Goal: Task Accomplishment & Management: Use online tool/utility

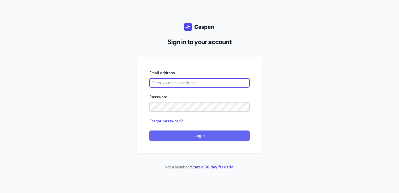
type input "[PERSON_NAME][EMAIL_ADDRESS][DOMAIN_NAME][PERSON_NAME]"
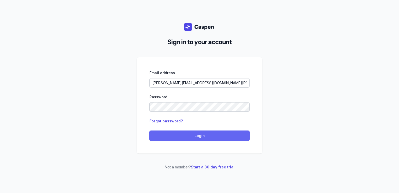
click at [203, 137] on span "Login" at bounding box center [199, 135] width 94 height 6
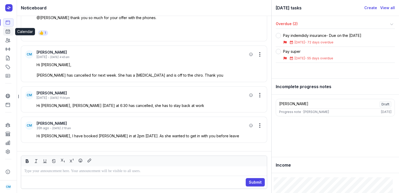
click at [10, 33] on icon at bounding box center [8, 31] width 4 height 4
select select "week"
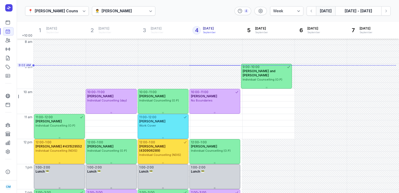
click at [117, 10] on div "[PERSON_NAME]" at bounding box center [117, 11] width 30 height 6
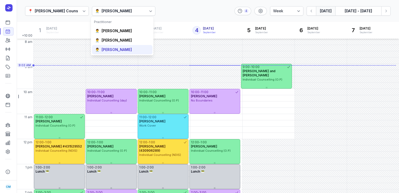
click at [110, 48] on div "[PERSON_NAME]" at bounding box center [117, 49] width 30 height 5
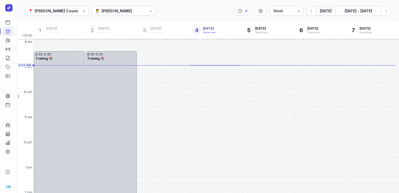
click at [110, 14] on div "[PERSON_NAME]" at bounding box center [117, 11] width 30 height 6
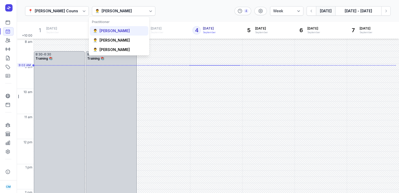
click at [108, 32] on div "[PERSON_NAME]" at bounding box center [114, 30] width 30 height 5
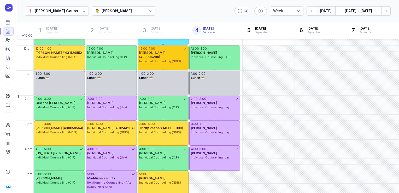
scroll to position [99, 0]
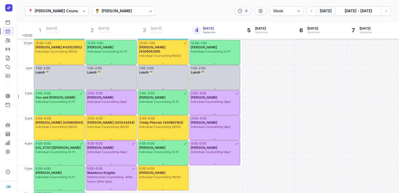
click at [119, 13] on div "[PERSON_NAME]" at bounding box center [117, 11] width 30 height 6
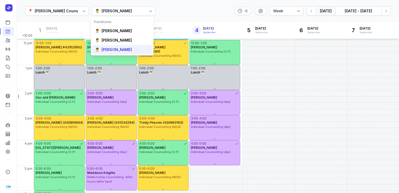
click at [112, 50] on div "[PERSON_NAME]" at bounding box center [117, 49] width 30 height 5
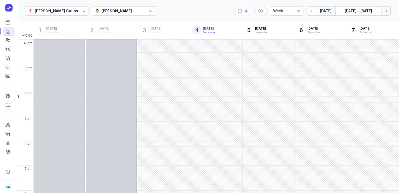
click at [384, 12] on icon "button" at bounding box center [385, 10] width 5 height 5
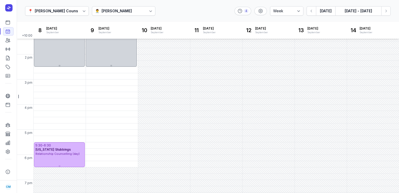
scroll to position [135, 0]
click at [383, 10] on icon "button" at bounding box center [385, 10] width 5 height 5
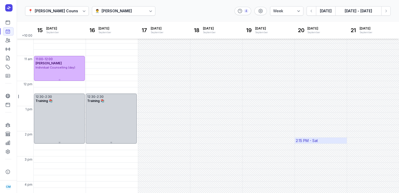
scroll to position [58, 0]
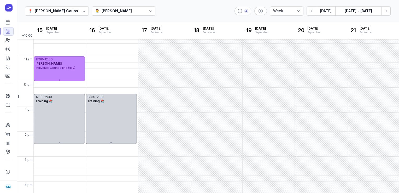
click at [60, 72] on div "11:00 - 12:00 [PERSON_NAME] Individual Counselling (day)" at bounding box center [59, 68] width 51 height 25
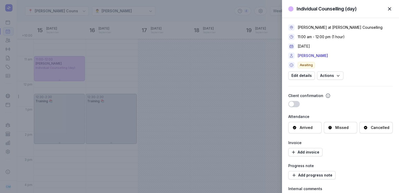
click at [368, 127] on div "Cancelled" at bounding box center [376, 127] width 26 height 5
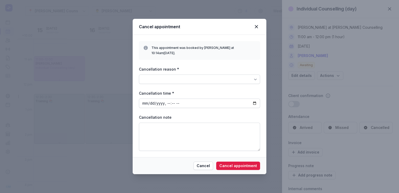
click at [233, 79] on div at bounding box center [199, 78] width 121 height 9
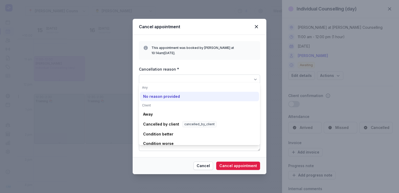
click at [175, 98] on div "No reason provided" at bounding box center [161, 96] width 37 height 5
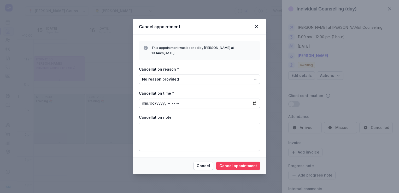
click at [236, 161] on button "Cancel appointment" at bounding box center [238, 165] width 44 height 8
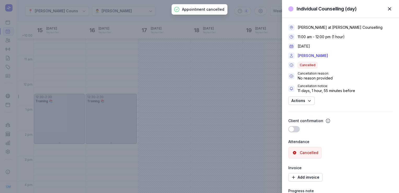
click at [80, 109] on div "Individual Counselling (day) Close panel [PERSON_NAME] at [PERSON_NAME] Counsel…" at bounding box center [199, 96] width 399 height 193
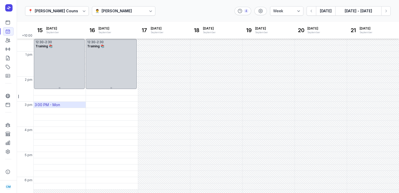
scroll to position [129, 0]
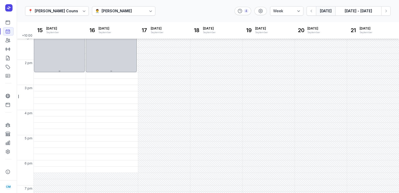
click at [323, 12] on button "[DATE]" at bounding box center [325, 10] width 19 height 9
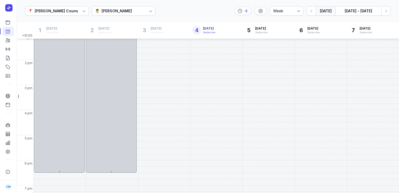
click at [121, 10] on div "[PERSON_NAME]" at bounding box center [117, 11] width 30 height 6
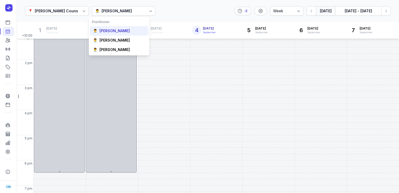
click at [120, 32] on div "[PERSON_NAME]" at bounding box center [114, 30] width 30 height 5
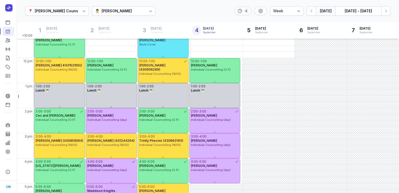
scroll to position [146, 0]
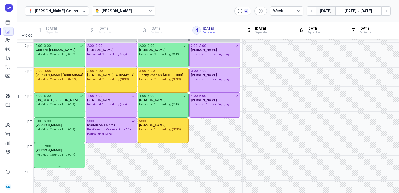
click at [126, 13] on div "[PERSON_NAME]" at bounding box center [117, 11] width 30 height 6
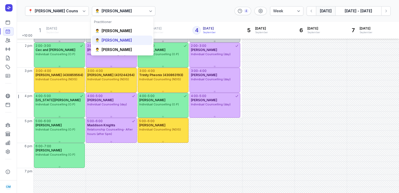
click at [115, 40] on div "[PERSON_NAME]" at bounding box center [117, 40] width 30 height 5
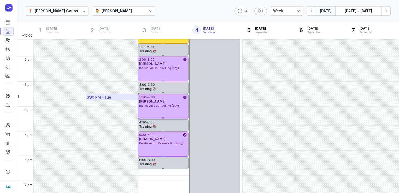
scroll to position [146, 0]
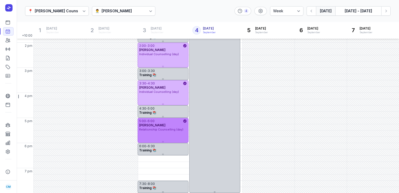
click at [162, 128] on span "Relationship Counselling (day)" at bounding box center [161, 129] width 44 height 4
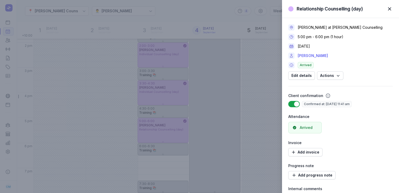
click at [319, 57] on link "[PERSON_NAME]" at bounding box center [313, 55] width 30 height 6
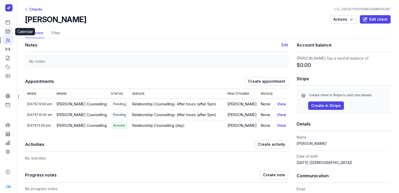
click at [8, 32] on icon at bounding box center [7, 31] width 5 height 5
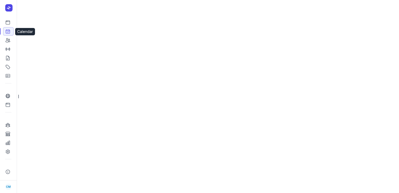
select select "week"
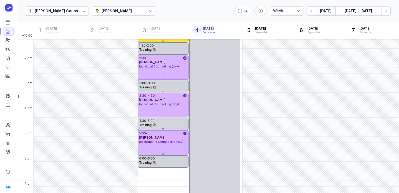
scroll to position [135, 0]
click at [313, 11] on icon "button" at bounding box center [311, 10] width 5 height 5
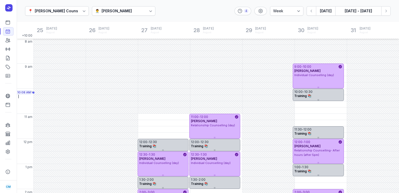
scroll to position [69, 0]
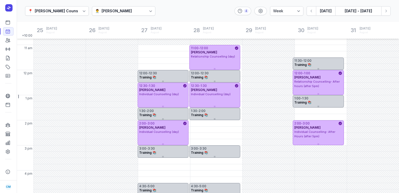
click at [124, 15] on div "👨‍⚕️ [PERSON_NAME]" at bounding box center [124, 10] width 64 height 9
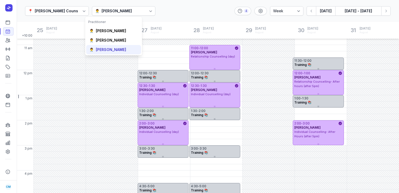
click at [108, 46] on div "👨‍⚕️ [PERSON_NAME]" at bounding box center [113, 49] width 55 height 9
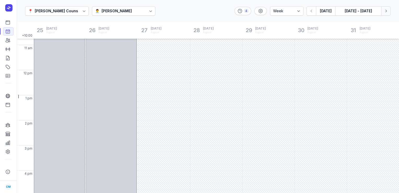
drag, startPoint x: 390, startPoint y: 16, endPoint x: 385, endPoint y: 11, distance: 6.3
click at [385, 11] on div "📍 [PERSON_NAME] Counselling 👨‍⚕️ [PERSON_NAME] 4 Day 3 days Work week Week [DAT…" at bounding box center [208, 11] width 382 height 22
click at [385, 11] on icon "button" at bounding box center [385, 10] width 5 height 5
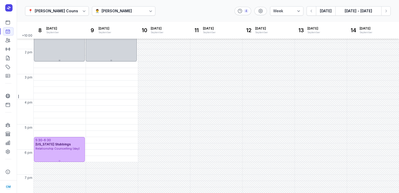
scroll to position [144, 0]
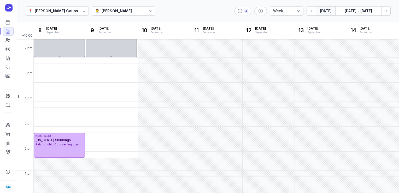
click at [324, 10] on button "[DATE]" at bounding box center [325, 10] width 19 height 9
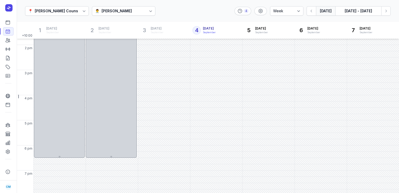
click at [112, 8] on div "[PERSON_NAME]" at bounding box center [117, 11] width 30 height 6
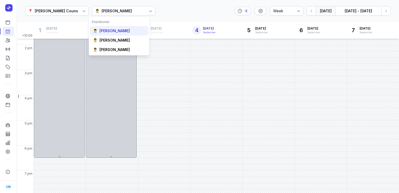
click at [113, 32] on div "[PERSON_NAME]" at bounding box center [114, 30] width 30 height 5
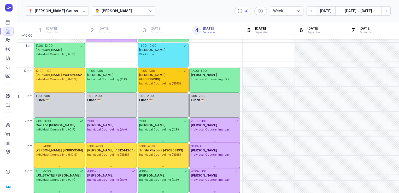
scroll to position [77, 0]
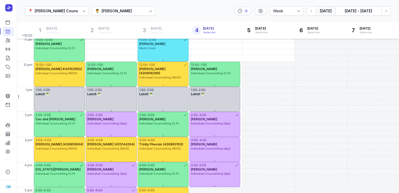
click at [141, 6] on div "👨‍⚕️ [PERSON_NAME]" at bounding box center [124, 10] width 64 height 9
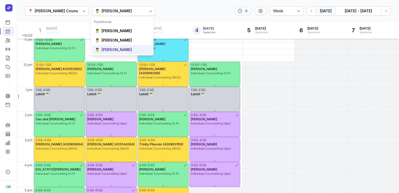
click at [116, 47] on div "[PERSON_NAME]" at bounding box center [117, 49] width 30 height 5
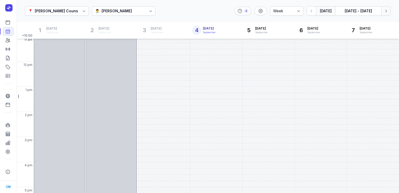
click at [385, 12] on icon "button" at bounding box center [385, 10] width 5 height 5
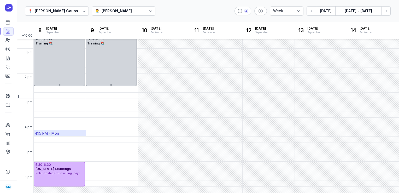
scroll to position [115, 0]
click at [381, 6] on button "Next week" at bounding box center [385, 10] width 9 height 9
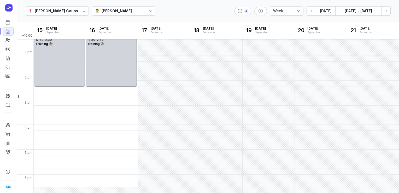
click at [114, 5] on div "📍 [PERSON_NAME] Counselling 👨‍⚕️ [PERSON_NAME] 4 Day 3 days Work week Week [DAT…" at bounding box center [208, 11] width 382 height 22
click at [114, 9] on div "[PERSON_NAME]" at bounding box center [117, 11] width 30 height 6
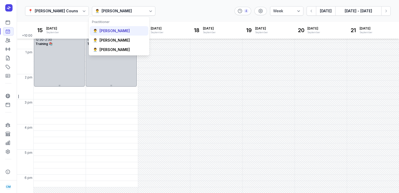
click at [115, 28] on div "[PERSON_NAME]" at bounding box center [114, 30] width 30 height 5
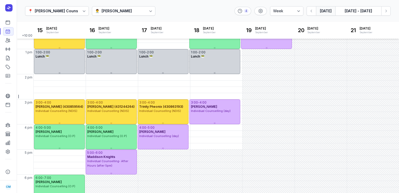
click at [325, 10] on button "[DATE]" at bounding box center [325, 10] width 19 height 9
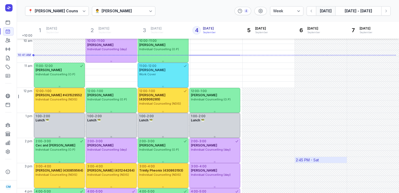
scroll to position [37, 0]
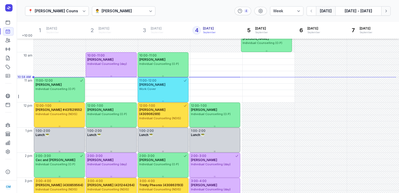
click at [385, 12] on icon "button" at bounding box center [386, 11] width 2 height 3
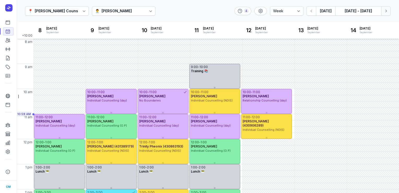
click at [384, 11] on icon "button" at bounding box center [385, 10] width 5 height 5
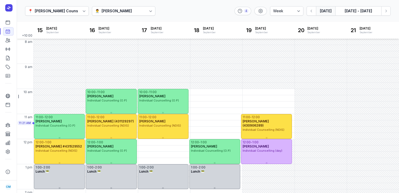
click at [322, 12] on button "[DATE]" at bounding box center [325, 10] width 19 height 9
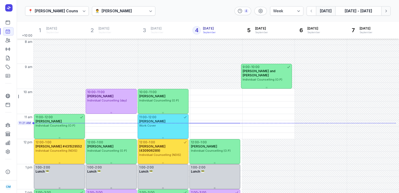
click at [383, 12] on icon "button" at bounding box center [385, 10] width 5 height 5
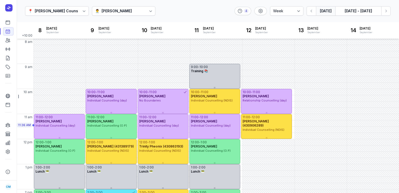
click at [329, 9] on button "[DATE]" at bounding box center [325, 10] width 19 height 9
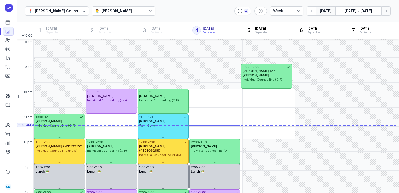
click at [387, 9] on icon "button" at bounding box center [385, 10] width 5 height 5
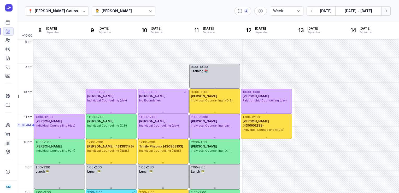
click at [387, 9] on icon "button" at bounding box center [385, 10] width 5 height 5
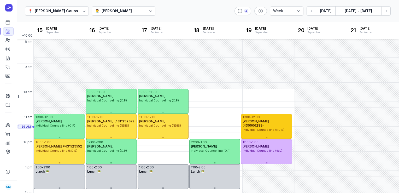
scroll to position [56, 0]
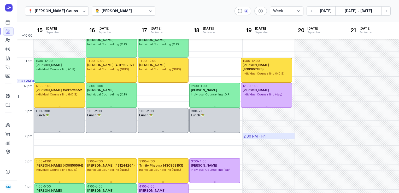
click at [257, 134] on div "2:00 PM - Fri" at bounding box center [255, 135] width 22 height 5
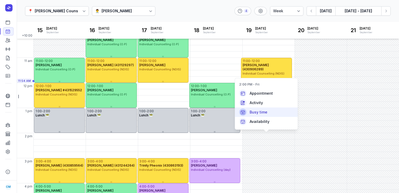
click at [258, 111] on span "Busy time" at bounding box center [259, 111] width 18 height 5
select select
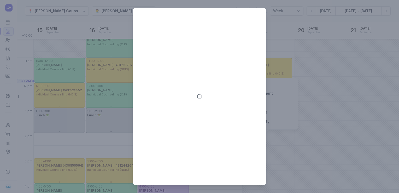
type input "[DATE]"
select select "14:00"
select select "15:00"
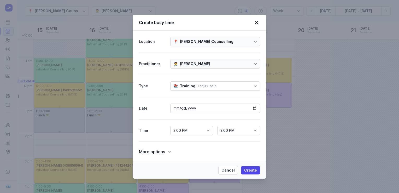
click at [165, 152] on div "More options" at bounding box center [155, 151] width 33 height 7
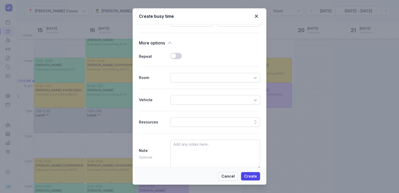
scroll to position [108, 0]
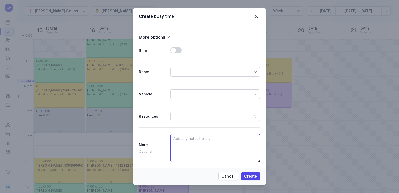
click at [196, 136] on textarea at bounding box center [215, 148] width 90 height 28
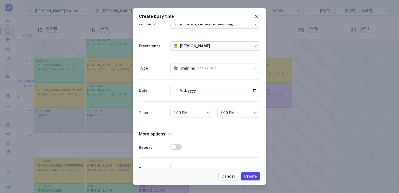
scroll to position [0, 0]
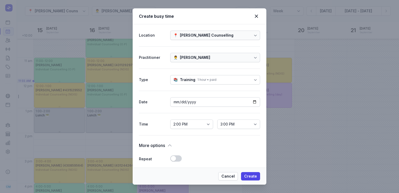
type textarea "[PERSON_NAME]"
click at [247, 123] on select "2:15 PM 2:30 PM 2:45 PM 3:00 PM 3:15 PM 3:30 PM 3:45 PM 4:00 PM 4:15 PM 4:30 PM…" at bounding box center [238, 123] width 43 height 9
select select "16:00"
click at [217, 119] on select "2:15 PM 2:30 PM 2:45 PM 3:00 PM 3:15 PM 3:30 PM 3:45 PM 4:00 PM 4:15 PM 4:30 PM…" at bounding box center [238, 123] width 43 height 9
click at [257, 172] on button "Create" at bounding box center [250, 176] width 19 height 8
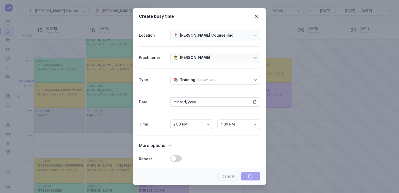
select select
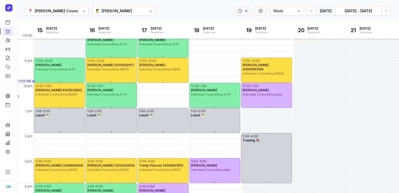
click at [325, 10] on button "[DATE]" at bounding box center [325, 10] width 19 height 9
